Goal: Task Accomplishment & Management: Manage account settings

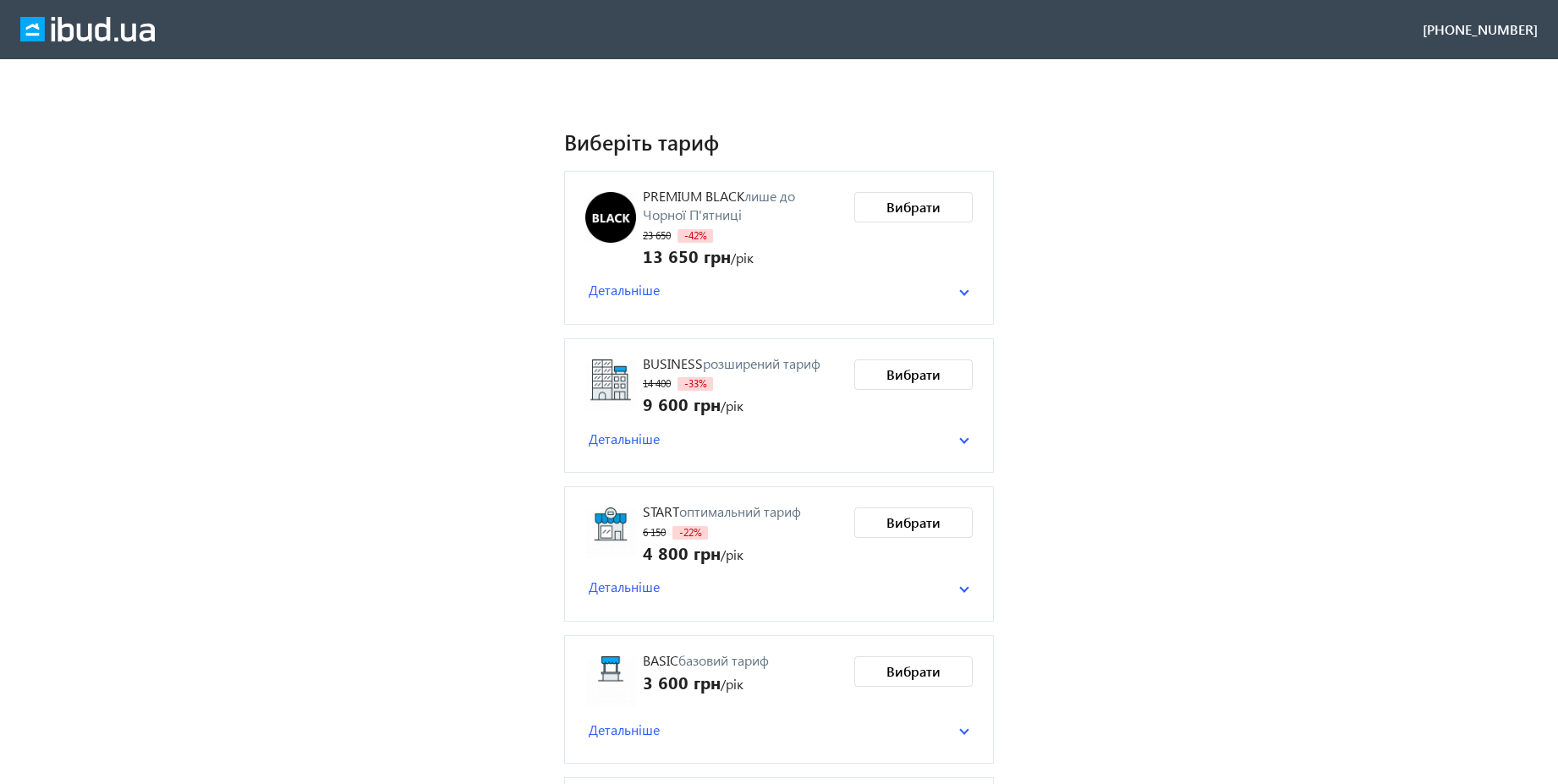
click at [961, 435] on span at bounding box center [964, 438] width 10 height 7
